Goal: Task Accomplishment & Management: Complete application form

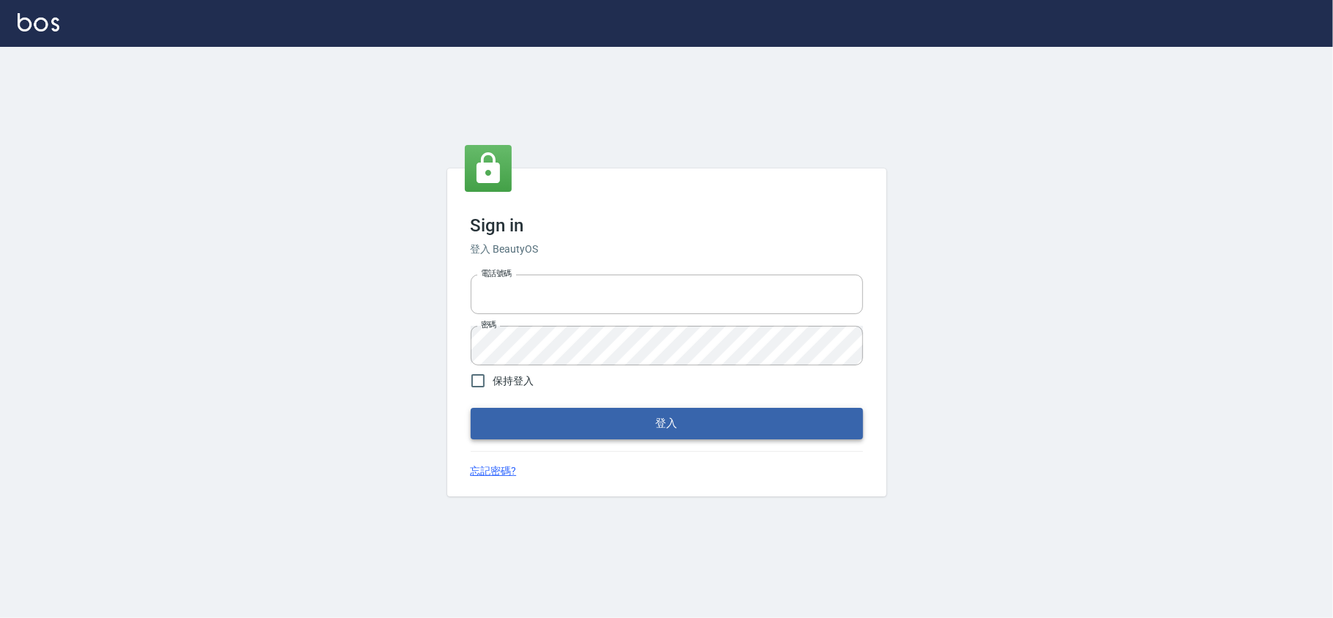
type input "28261007"
click at [774, 426] on button "登入" at bounding box center [667, 423] width 392 height 31
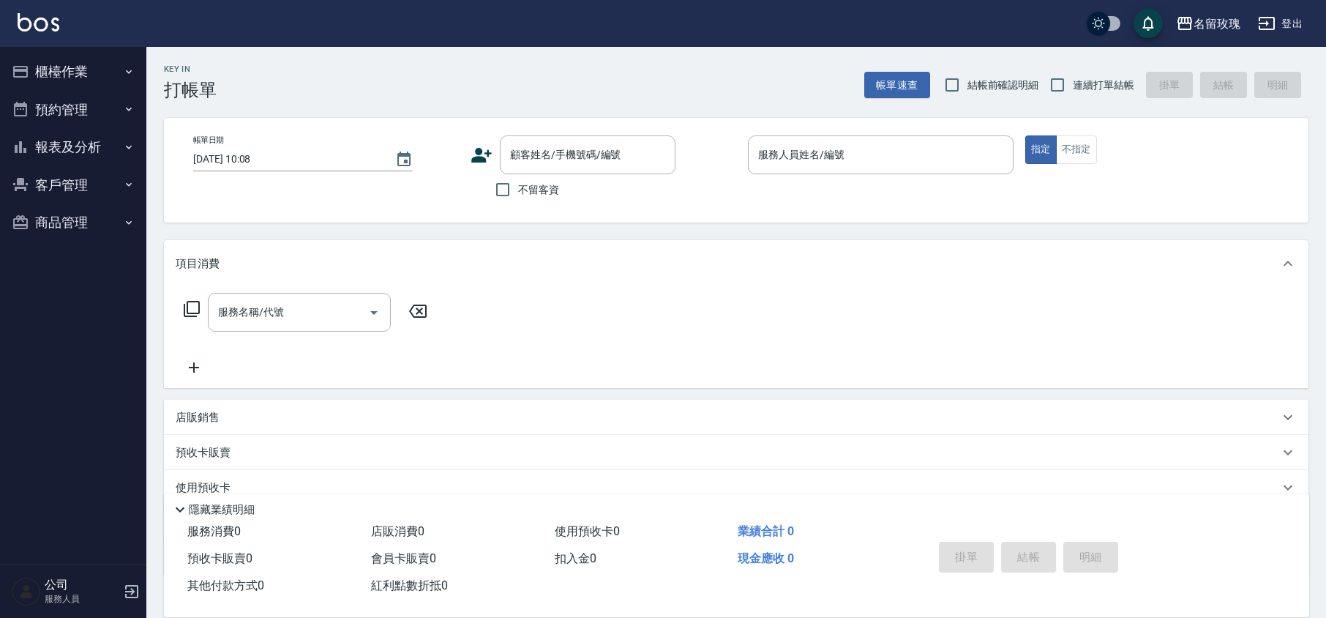
click at [905, 203] on div "帳單日期 [DATE] 10:08 顧客姓名/手機號碼/編號 顧客姓名/手機號碼/編號 不留客資 服務人員姓名/編號 服務人員姓名/編號 指定 不指定" at bounding box center [737, 170] width 1110 height 70
click at [987, 82] on span "結帳前確認明細" at bounding box center [1004, 85] width 72 height 15
click at [968, 82] on input "結帳前確認明細" at bounding box center [952, 85] width 31 height 31
checkbox input "true"
click at [1057, 76] on input "連續打單結帳" at bounding box center [1057, 85] width 31 height 31
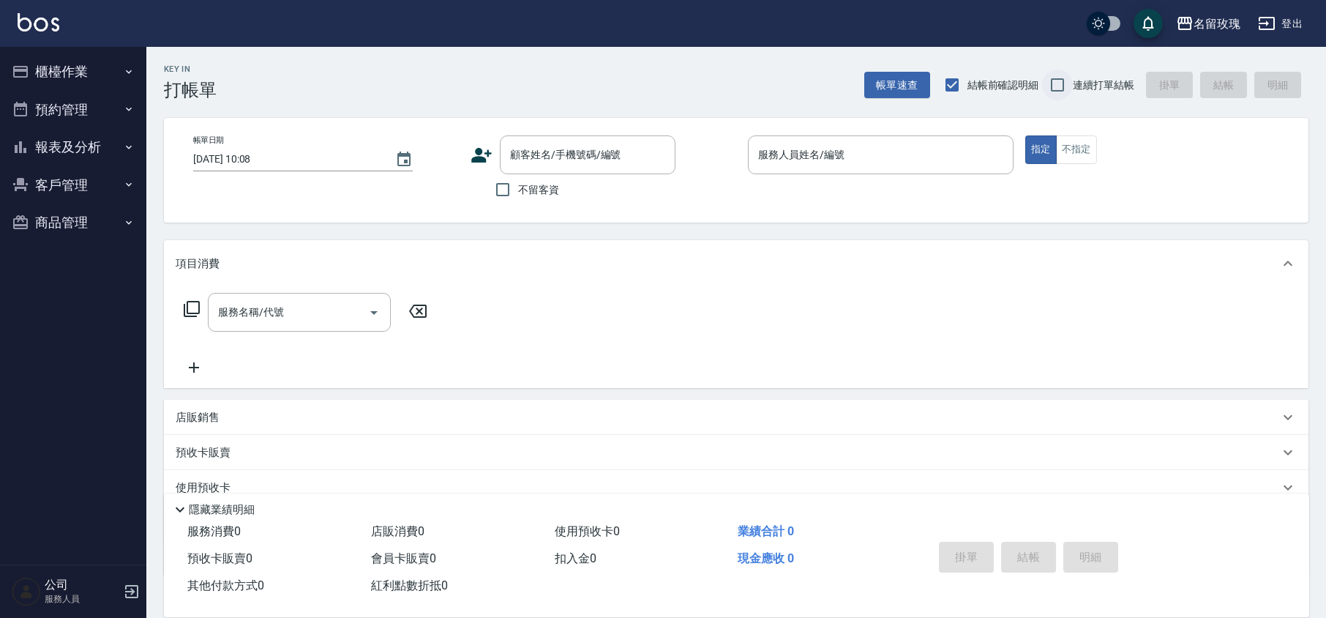
checkbox input "true"
